Goal: Task Accomplishment & Management: Complete application form

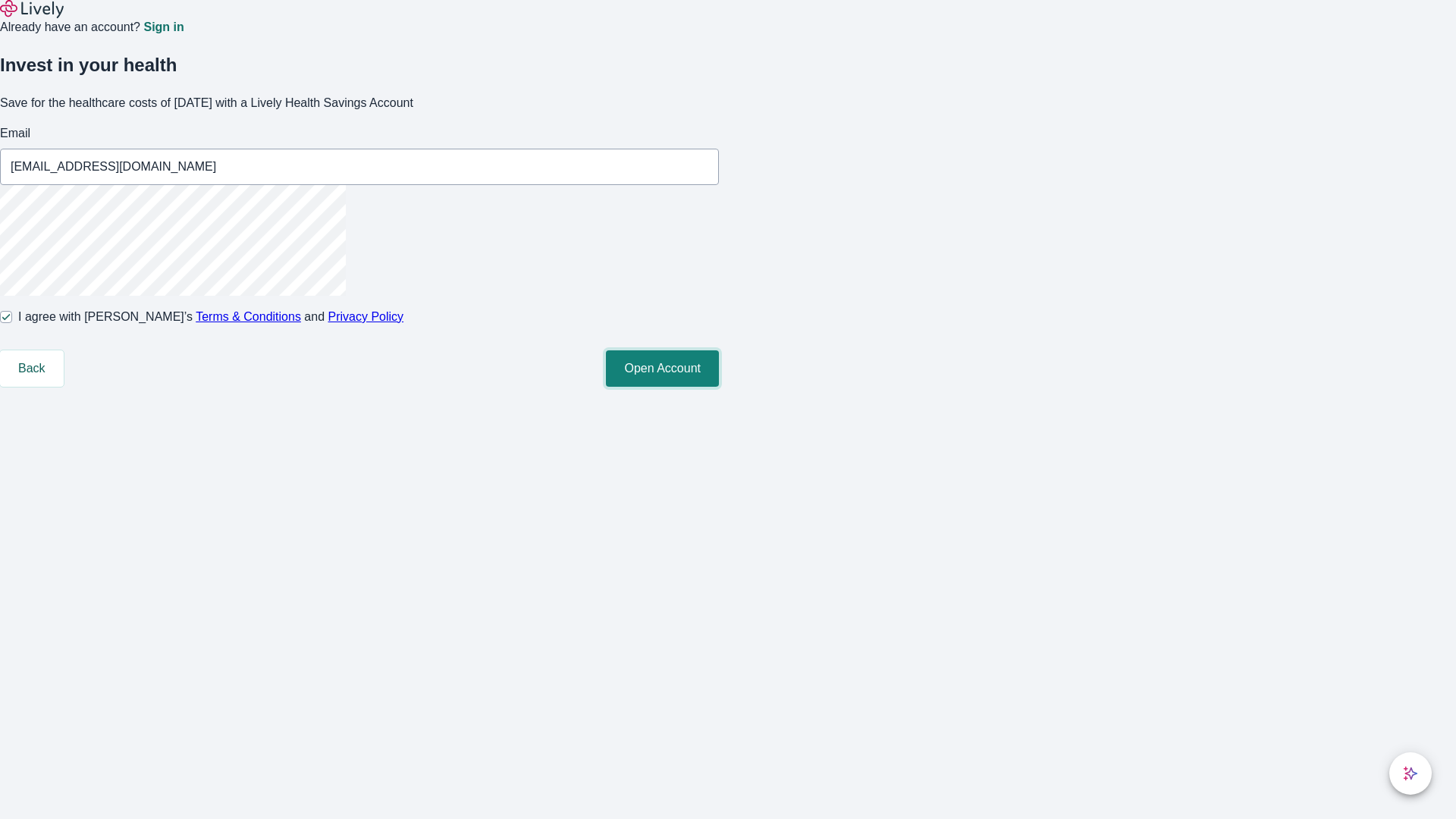
click at [719, 387] on button "Open Account" at bounding box center [663, 368] width 113 height 36
type input "[EMAIL_ADDRESS][DOMAIN_NAME]"
click at [12, 323] on input "I agree with Lively’s Terms & Conditions and Privacy Policy" at bounding box center [6, 317] width 12 height 12
checkbox input "false"
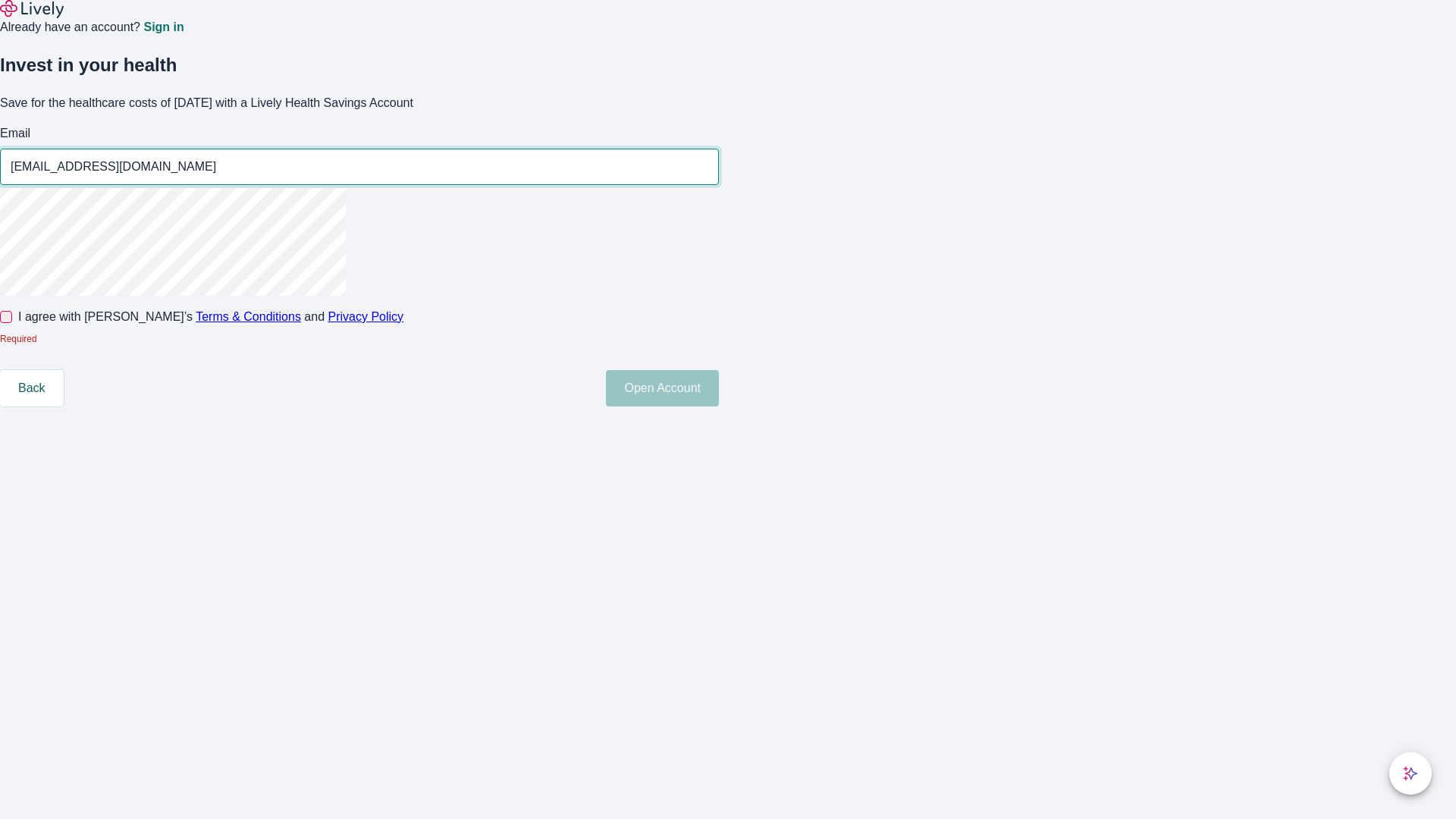
type input "[EMAIL_ADDRESS][DOMAIN_NAME]"
click at [12, 323] on input "I agree with Lively’s Terms & Conditions and Privacy Policy" at bounding box center [6, 317] width 12 height 12
checkbox input "true"
click at [719, 407] on button "Open Account" at bounding box center [663, 387] width 113 height 36
